Goal: Find specific fact: Find specific fact

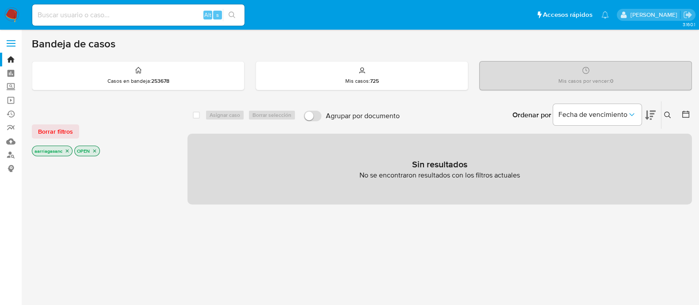
click at [76, 24] on div "Alt s" at bounding box center [138, 14] width 212 height 21
click at [75, 19] on input at bounding box center [138, 14] width 212 height 11
paste input "533197244"
type input "533197244"
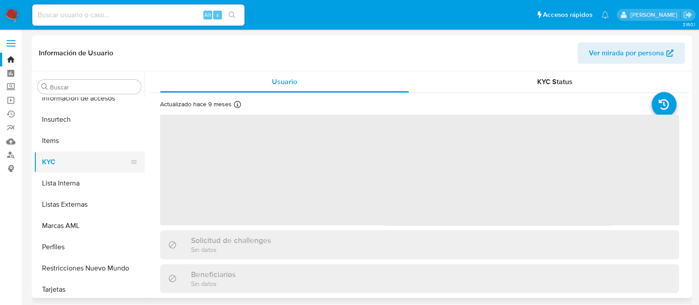
scroll to position [416, 0]
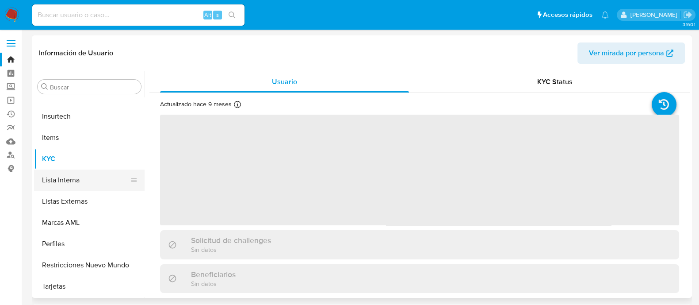
select select "10"
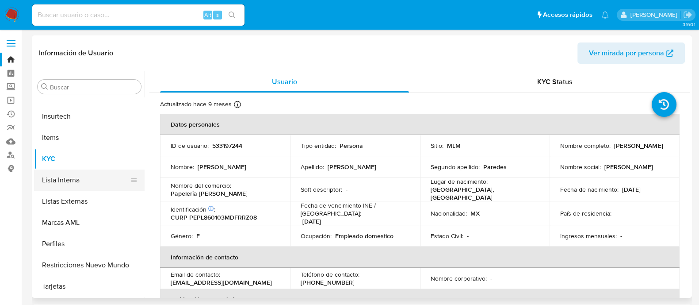
scroll to position [140, 0]
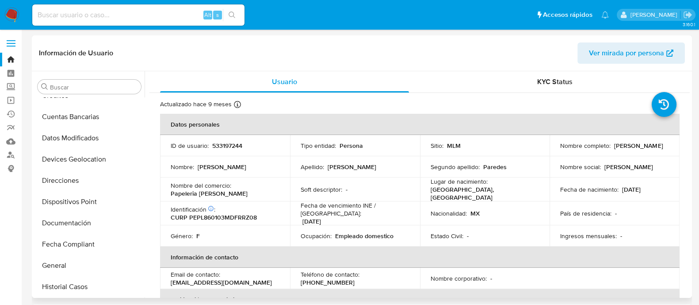
click at [233, 144] on p "533197244" at bounding box center [227, 145] width 30 height 8
click at [232, 144] on p "533197244" at bounding box center [227, 145] width 30 height 8
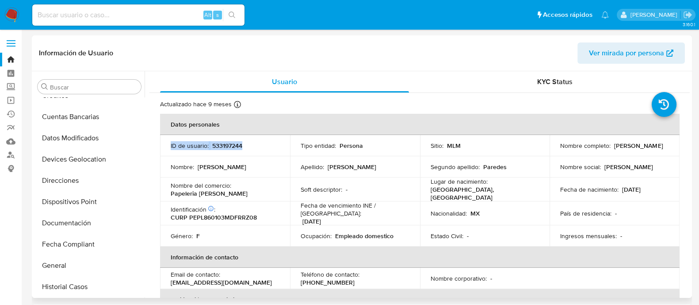
click at [232, 144] on p "533197244" at bounding box center [227, 145] width 30 height 8
click at [243, 175] on td "Nombre : Luz Maria" at bounding box center [225, 166] width 130 height 21
click at [229, 141] on p "533197244" at bounding box center [227, 145] width 30 height 8
copy p "533197244"
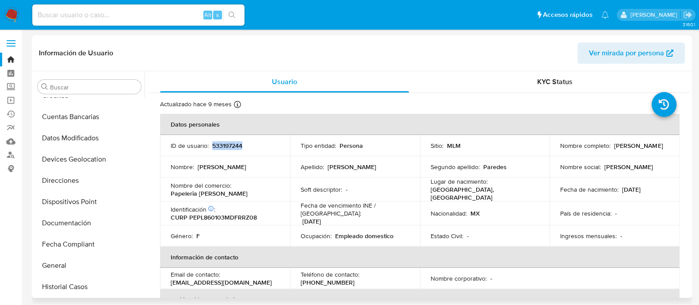
copy p "Luz Maria Perez Paredes"
drag, startPoint x: 556, startPoint y: 148, endPoint x: 627, endPoint y: 147, distance: 70.7
click at [626, 146] on td "Nombre completo : Luz Maria Perez Paredes" at bounding box center [615, 145] width 130 height 21
drag, startPoint x: 558, startPoint y: 149, endPoint x: 634, endPoint y: 153, distance: 76.6
click at [634, 153] on td "Nombre completo : Luz Maria Perez Paredes" at bounding box center [615, 145] width 130 height 21
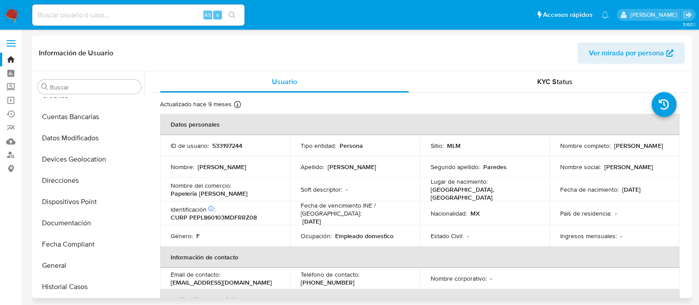
copy p "Luz Maria Perez Paredes"
click at [145, 14] on input at bounding box center [138, 14] width 212 height 11
paste input "392869180"
type input "392869180"
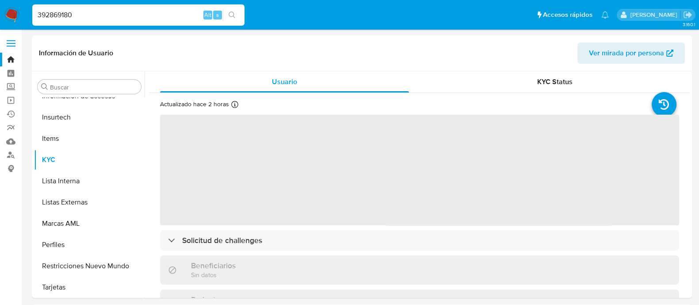
scroll to position [416, 0]
select select "10"
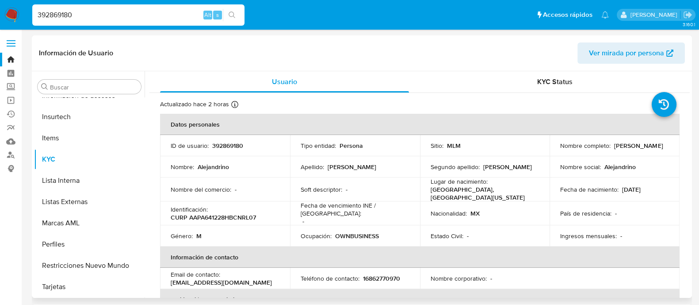
click at [232, 142] on p "392869180" at bounding box center [227, 145] width 31 height 8
copy p "392869180"
drag, startPoint x: 558, startPoint y: 149, endPoint x: 651, endPoint y: 150, distance: 92.8
click at [651, 149] on div "Nombre completo : Alejandrino Andrade Peralta" at bounding box center [614, 145] width 109 height 8
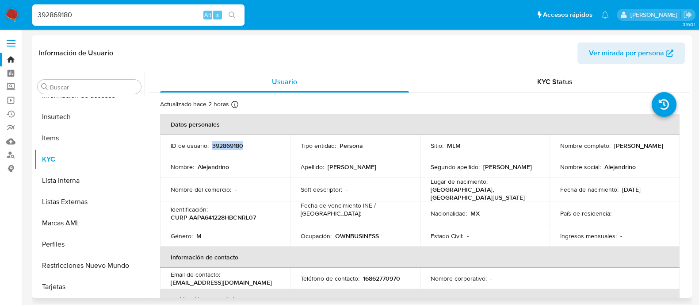
copy p "Alejandrino Andrade Peralta"
drag, startPoint x: 619, startPoint y: 187, endPoint x: 654, endPoint y: 186, distance: 34.9
click at [654, 186] on div "Fecha de nacimiento : 28/12/1964" at bounding box center [614, 189] width 109 height 8
copy p "28/12/1964"
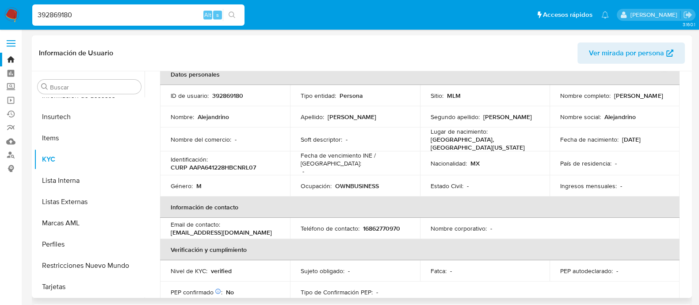
scroll to position [50, 0]
click at [239, 229] on p "tractoresandrade@gmail.com" at bounding box center [221, 233] width 101 height 8
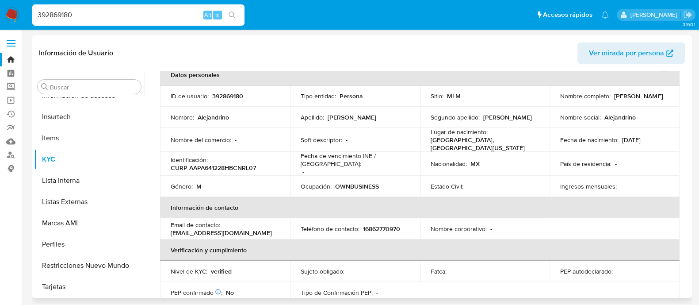
click at [182, 229] on p "tractoresandrade@gmail.com" at bounding box center [221, 233] width 101 height 8
drag, startPoint x: 172, startPoint y: 229, endPoint x: 256, endPoint y: 226, distance: 84.0
click at [256, 226] on div "Email de contacto : tractoresandrade@gmail.com" at bounding box center [225, 229] width 109 height 16
copy p "tractoresandrade@gmail.com"
click at [390, 225] on p "16862770970" at bounding box center [381, 229] width 37 height 8
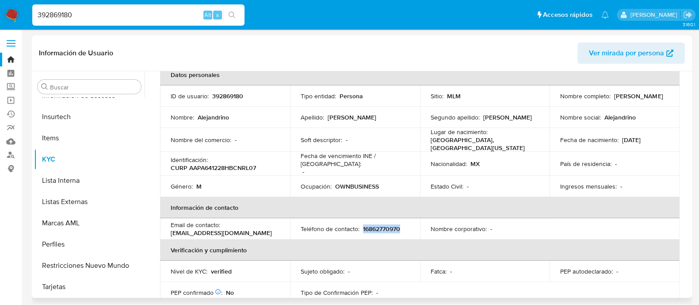
click at [390, 225] on p "16862770970" at bounding box center [381, 229] width 37 height 8
copy p "16862770970"
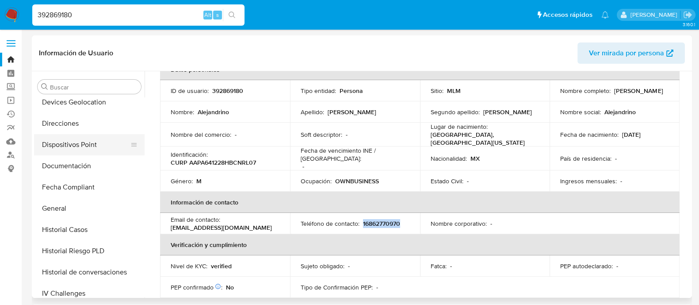
scroll to position [195, 0]
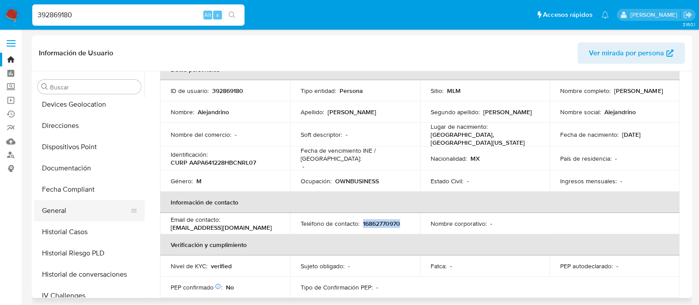
click at [60, 207] on button "General" at bounding box center [85, 210] width 103 height 21
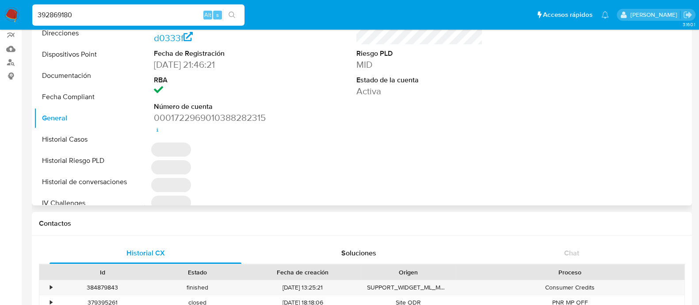
scroll to position [110, 0]
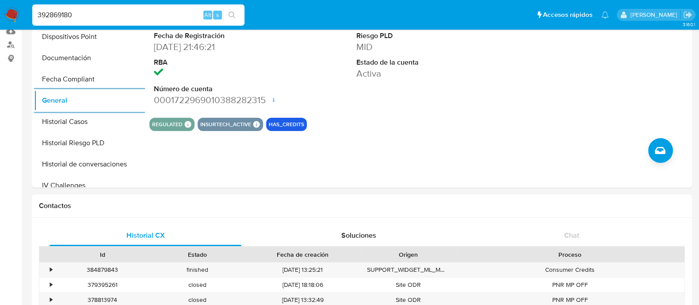
click at [144, 22] on div "392869180 Alt s" at bounding box center [138, 14] width 212 height 21
click at [141, 16] on input "392869180" at bounding box center [138, 14] width 212 height 11
paste input "2917716"
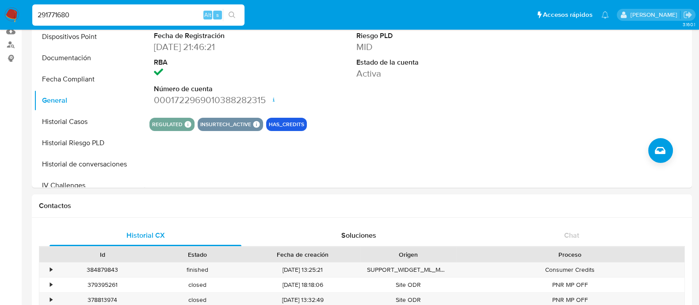
type input "291771680"
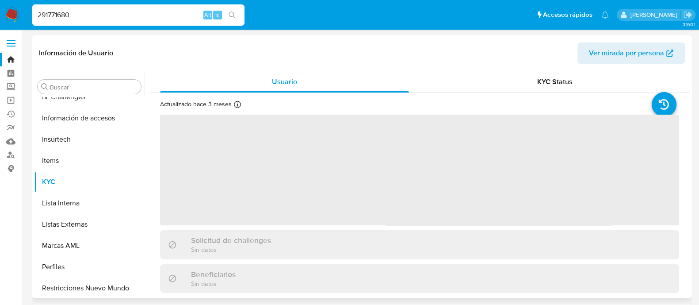
scroll to position [416, 0]
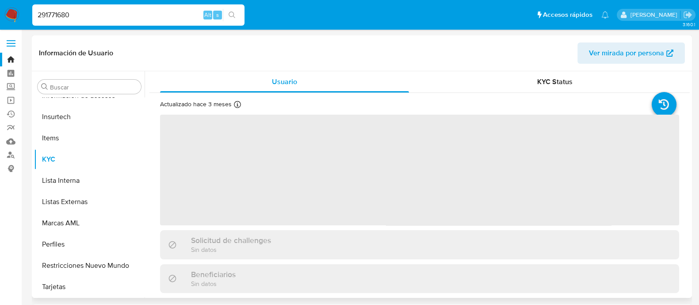
select select "10"
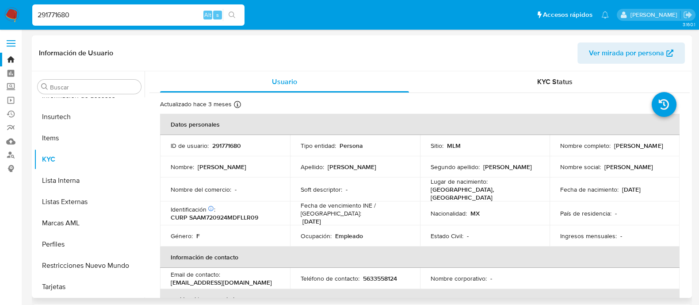
drag, startPoint x: 558, startPoint y: 146, endPoint x: 651, endPoint y: 149, distance: 93.3
click at [651, 149] on div "Nombre completo : Mercedes Noemi Salazar Alvarez" at bounding box center [614, 145] width 109 height 8
copy p "Mercedes Noemi Salazar Alvarez"
drag, startPoint x: 620, startPoint y: 189, endPoint x: 651, endPoint y: 191, distance: 30.5
click at [651, 191] on div "Fecha de nacimiento : 24/09/1972" at bounding box center [614, 189] width 109 height 8
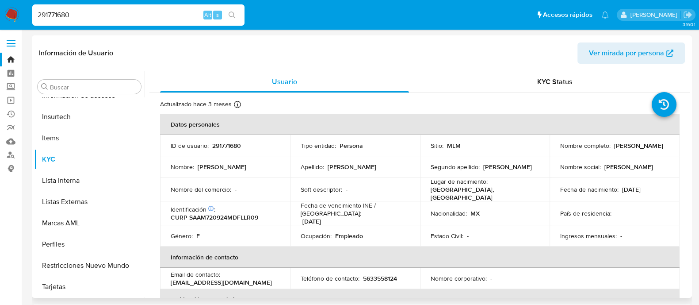
copy p "24/09/1972"
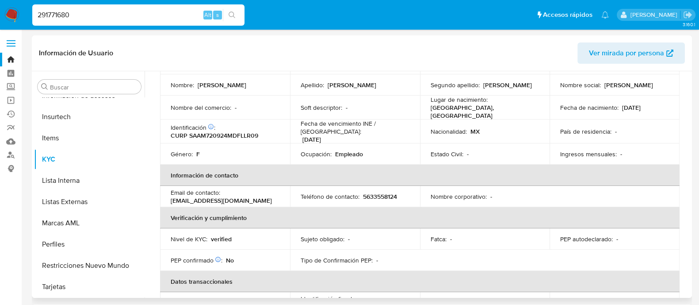
scroll to position [55, 0]
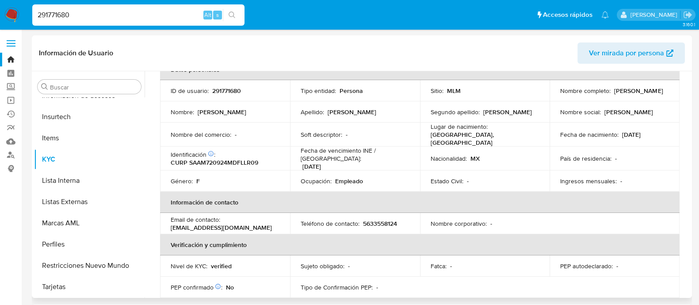
click at [211, 223] on p "alvareznoemi061@gmail.com" at bounding box center [221, 227] width 101 height 8
drag, startPoint x: 185, startPoint y: 224, endPoint x: 177, endPoint y: 224, distance: 8.4
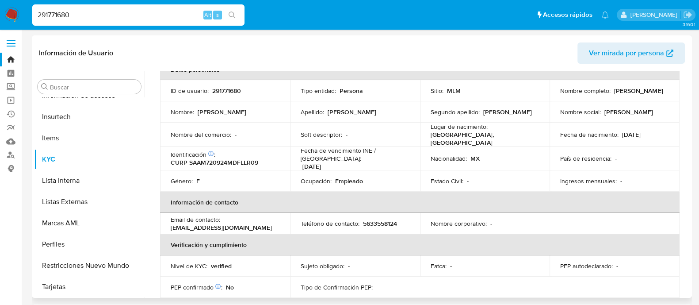
click at [185, 224] on p "alvareznoemi061@gmail.com" at bounding box center [221, 227] width 101 height 8
drag, startPoint x: 170, startPoint y: 222, endPoint x: 252, endPoint y: 225, distance: 82.7
click at [252, 225] on td "Email de contacto : alvareznoemi061@gmail.com" at bounding box center [225, 223] width 130 height 21
click at [365, 219] on p "5633558124" at bounding box center [380, 223] width 34 height 8
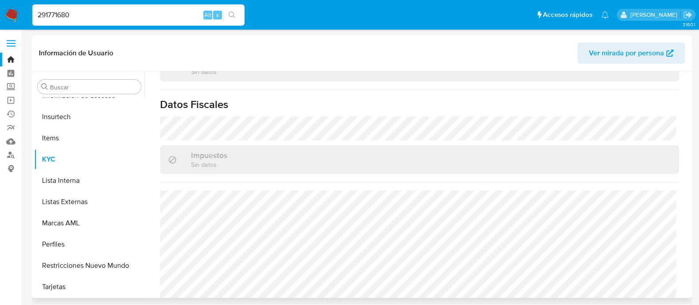
scroll to position [555, 0]
click at [108, 6] on div "291771680 Alt s" at bounding box center [138, 14] width 212 height 21
click at [107, 19] on input "291771680" at bounding box center [138, 14] width 212 height 11
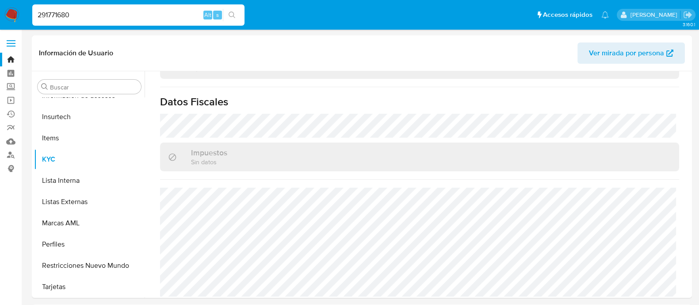
paste input "199503699"
type input "199503699"
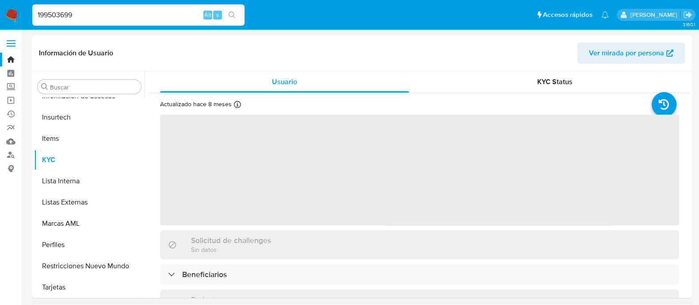
scroll to position [416, 0]
select select "10"
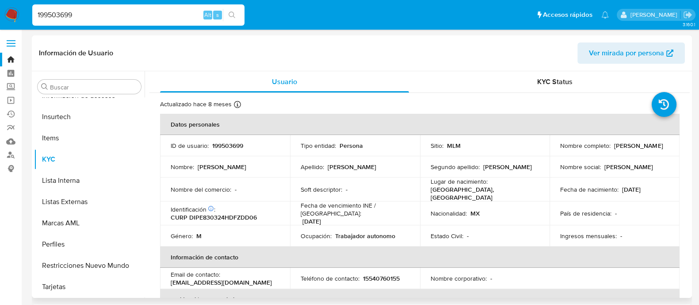
drag, startPoint x: 555, startPoint y: 147, endPoint x: 626, endPoint y: 151, distance: 70.9
click at [626, 151] on td "Nombre completo : Eduardo Diaz Padilla" at bounding box center [615, 145] width 130 height 21
drag, startPoint x: 622, startPoint y: 189, endPoint x: 645, endPoint y: 187, distance: 23.1
click at [641, 187] on p "24/03/1983" at bounding box center [631, 189] width 19 height 8
click at [630, 189] on p "24/03/1983" at bounding box center [631, 189] width 19 height 8
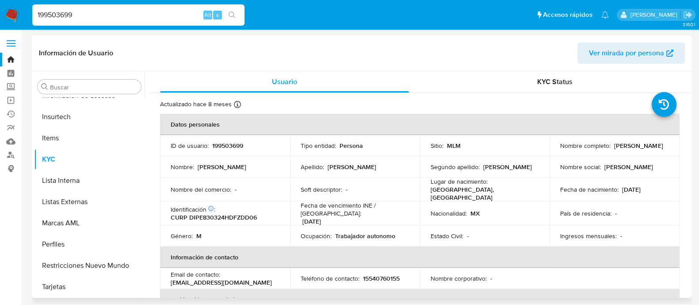
drag, startPoint x: 620, startPoint y: 187, endPoint x: 655, endPoint y: 187, distance: 34.5
click at [655, 187] on div "Fecha de nacimiento : 24/03/1983" at bounding box center [614, 189] width 109 height 8
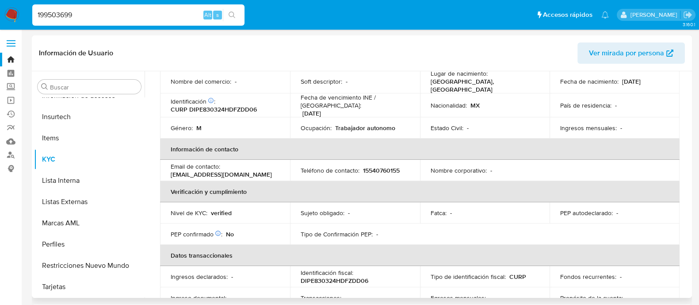
scroll to position [110, 0]
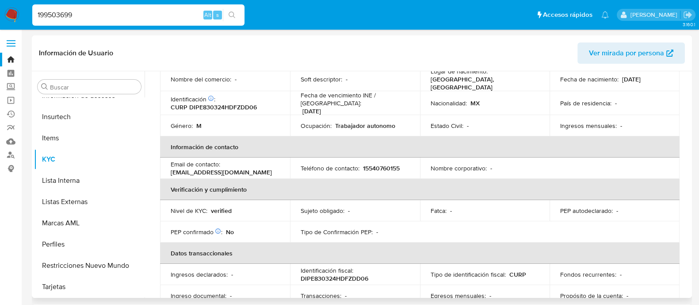
click at [225, 168] on p "diazeduardo406@gmail.com" at bounding box center [221, 172] width 101 height 8
click at [206, 172] on td "Email de contacto : diazeduardo406@gmail.com" at bounding box center [225, 167] width 130 height 21
click at [177, 168] on p "diazeduardo406@gmail.com" at bounding box center [221, 172] width 101 height 8
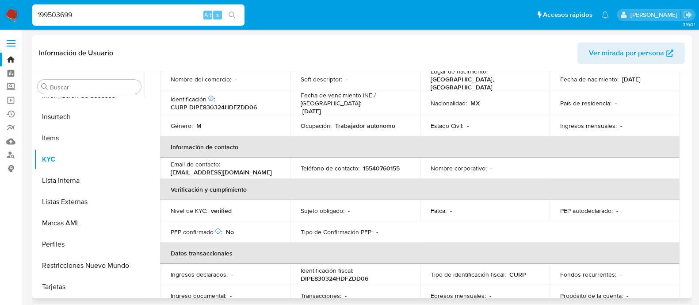
click at [172, 168] on p "diazeduardo406@gmail.com" at bounding box center [221, 172] width 101 height 8
drag, startPoint x: 170, startPoint y: 167, endPoint x: 251, endPoint y: 166, distance: 80.5
click at [251, 166] on div "Email de contacto : diazeduardo406@gmail.com" at bounding box center [225, 168] width 109 height 16
click at [381, 164] on p "15540760155" at bounding box center [381, 168] width 37 height 8
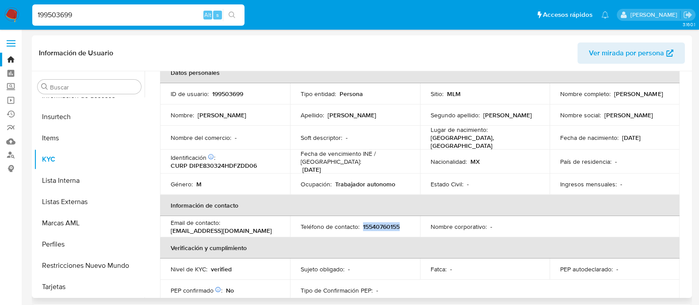
scroll to position [0, 0]
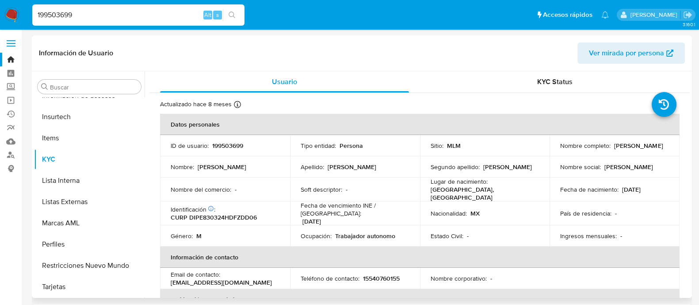
click at [223, 145] on p "199503699" at bounding box center [227, 145] width 31 height 8
click at [189, 12] on input "199503699" at bounding box center [138, 14] width 212 height 11
paste input "199503699"
type input "199503699199503699"
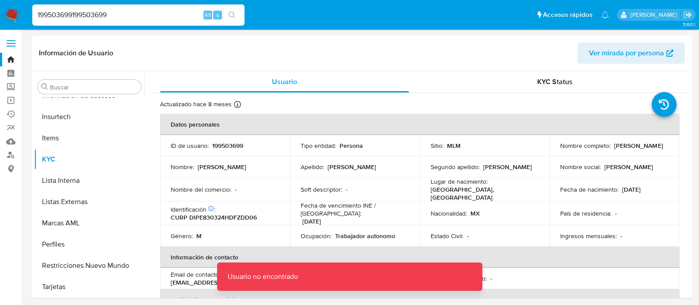
click at [189, 12] on input "199503699199503699" at bounding box center [138, 14] width 212 height 11
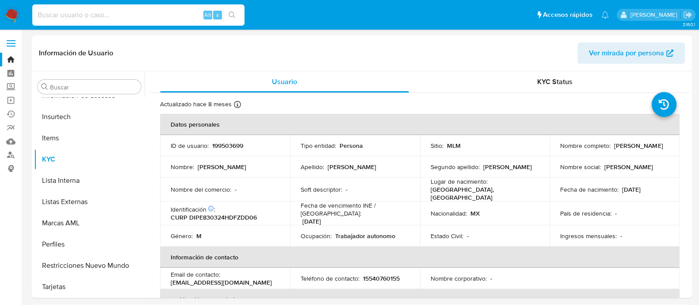
paste input "199503699"
click at [115, 11] on input "199503699" at bounding box center [138, 14] width 212 height 11
paste input "624355852"
type input "624355852"
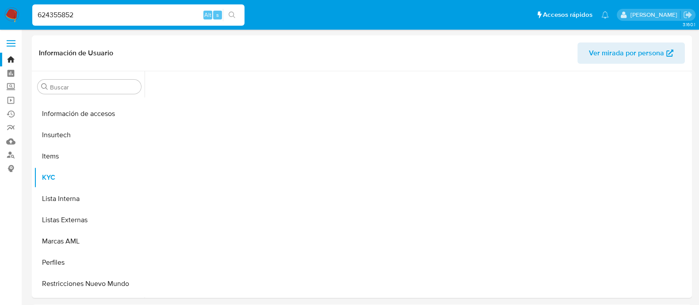
scroll to position [416, 0]
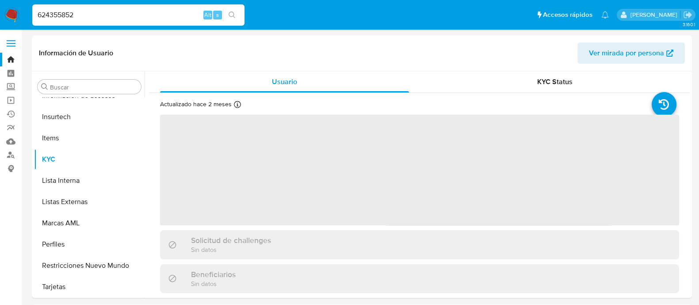
select select "10"
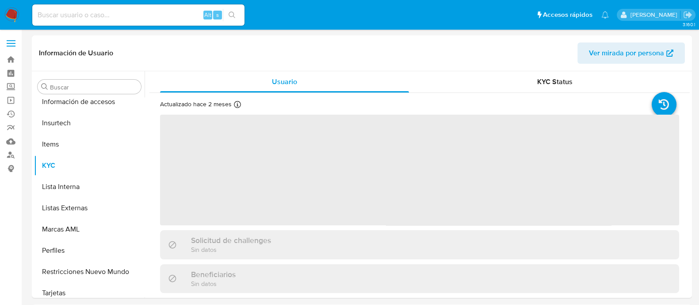
scroll to position [416, 0]
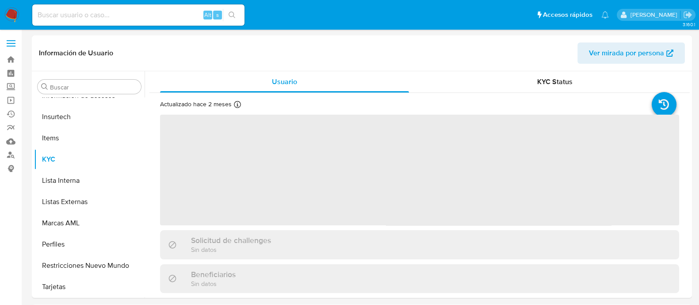
select select "10"
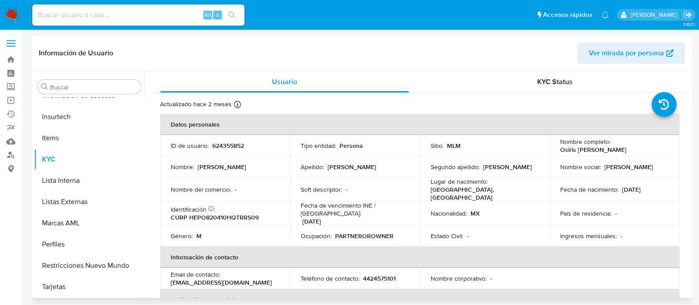
click at [225, 148] on p "624355852" at bounding box center [228, 145] width 32 height 8
copy p "624355852"
drag, startPoint x: 554, startPoint y: 151, endPoint x: 646, endPoint y: 150, distance: 91.1
click at [646, 150] on td "Nombre completo : [PERSON_NAME]" at bounding box center [615, 145] width 130 height 21
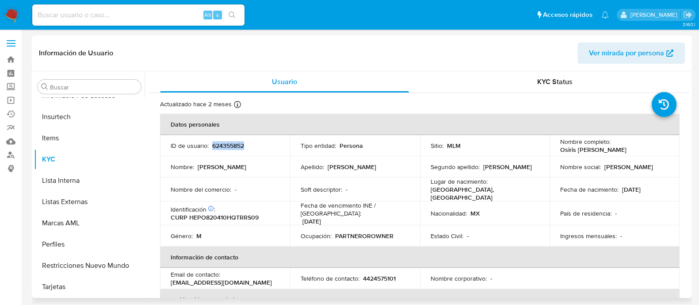
copy p "Osiris [PERSON_NAME]"
drag, startPoint x: 621, startPoint y: 188, endPoint x: 656, endPoint y: 188, distance: 34.9
click at [656, 188] on div "Fecha de nacimiento : [DEMOGRAPHIC_DATA]" at bounding box center [614, 189] width 109 height 8
click at [637, 187] on p "[DATE]" at bounding box center [631, 189] width 19 height 8
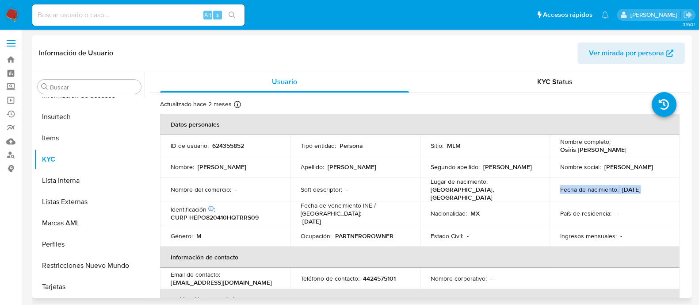
click at [637, 187] on p "[DATE]" at bounding box center [631, 189] width 19 height 8
click at [625, 189] on p "[DATE]" at bounding box center [631, 189] width 19 height 8
click at [622, 189] on p "[DATE]" at bounding box center [631, 189] width 19 height 8
drag, startPoint x: 619, startPoint y: 189, endPoint x: 654, endPoint y: 191, distance: 35.4
click at [654, 191] on div "Fecha de nacimiento : [DEMOGRAPHIC_DATA]" at bounding box center [614, 189] width 109 height 8
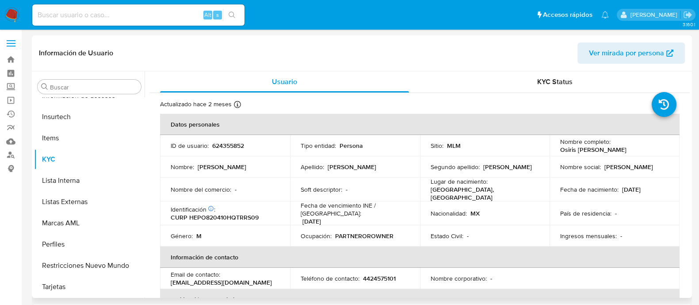
copy p "[DATE]"
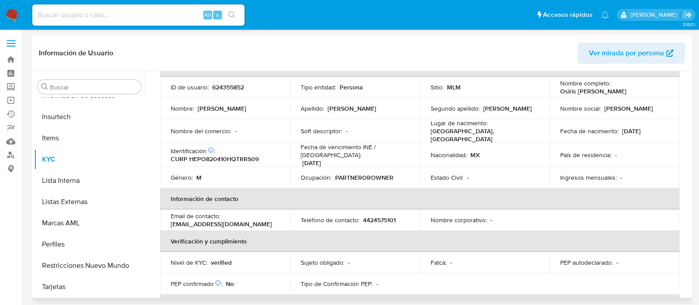
scroll to position [55, 0]
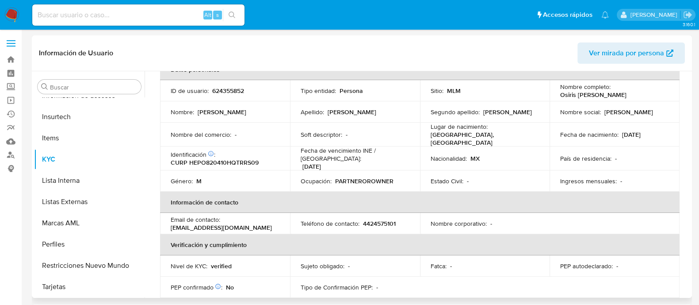
click at [241, 223] on p "[EMAIL_ADDRESS][DOMAIN_NAME]" at bounding box center [221, 227] width 101 height 8
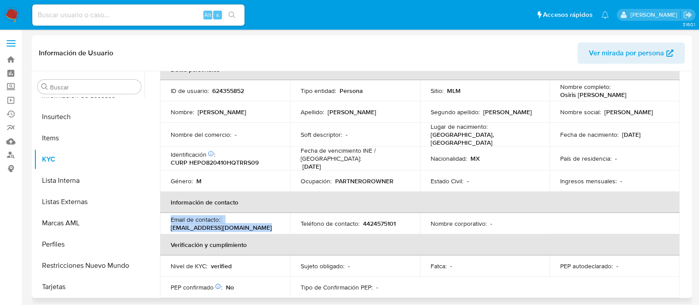
click at [241, 223] on p "[EMAIL_ADDRESS][DOMAIN_NAME]" at bounding box center [221, 227] width 101 height 8
click at [227, 226] on td "Email de contacto : [EMAIL_ADDRESS][DOMAIN_NAME]" at bounding box center [225, 223] width 130 height 21
drag, startPoint x: 171, startPoint y: 222, endPoint x: 283, endPoint y: 219, distance: 112.3
click at [283, 219] on td "Email de contacto : [EMAIL_ADDRESS][DOMAIN_NAME]" at bounding box center [225, 223] width 130 height 21
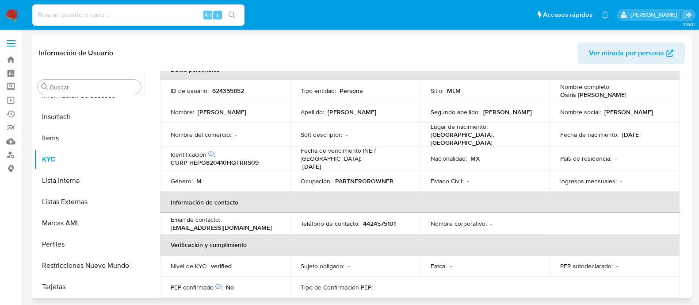
copy p "[EMAIL_ADDRESS][DOMAIN_NAME]"
click at [374, 219] on p "4424575101" at bounding box center [379, 223] width 33 height 8
copy p "4424575101"
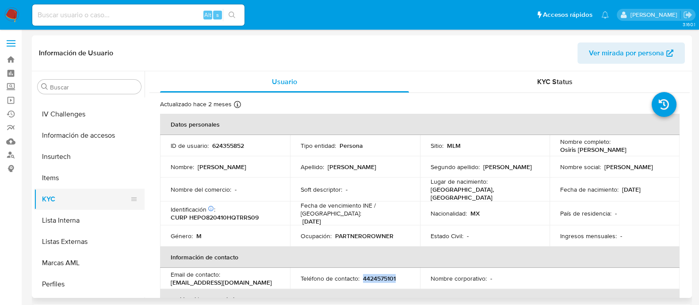
scroll to position [305, 0]
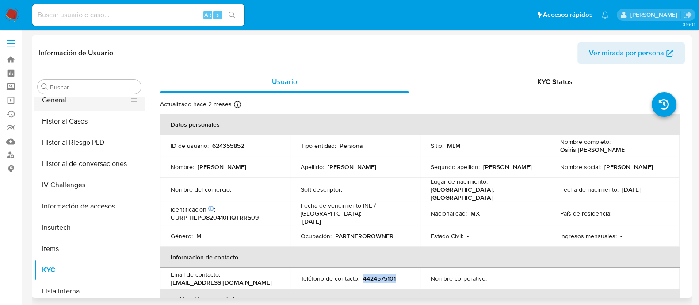
click at [58, 99] on button "General" at bounding box center [85, 99] width 103 height 21
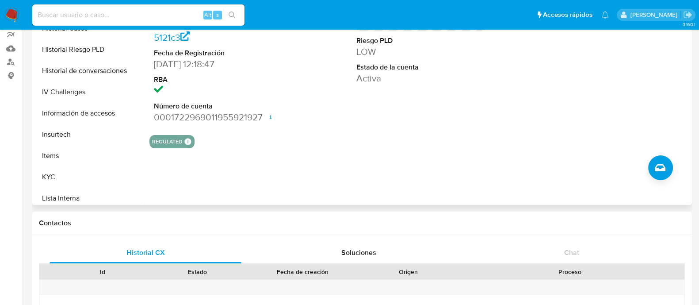
scroll to position [110, 0]
